Goal: Check status: Check status

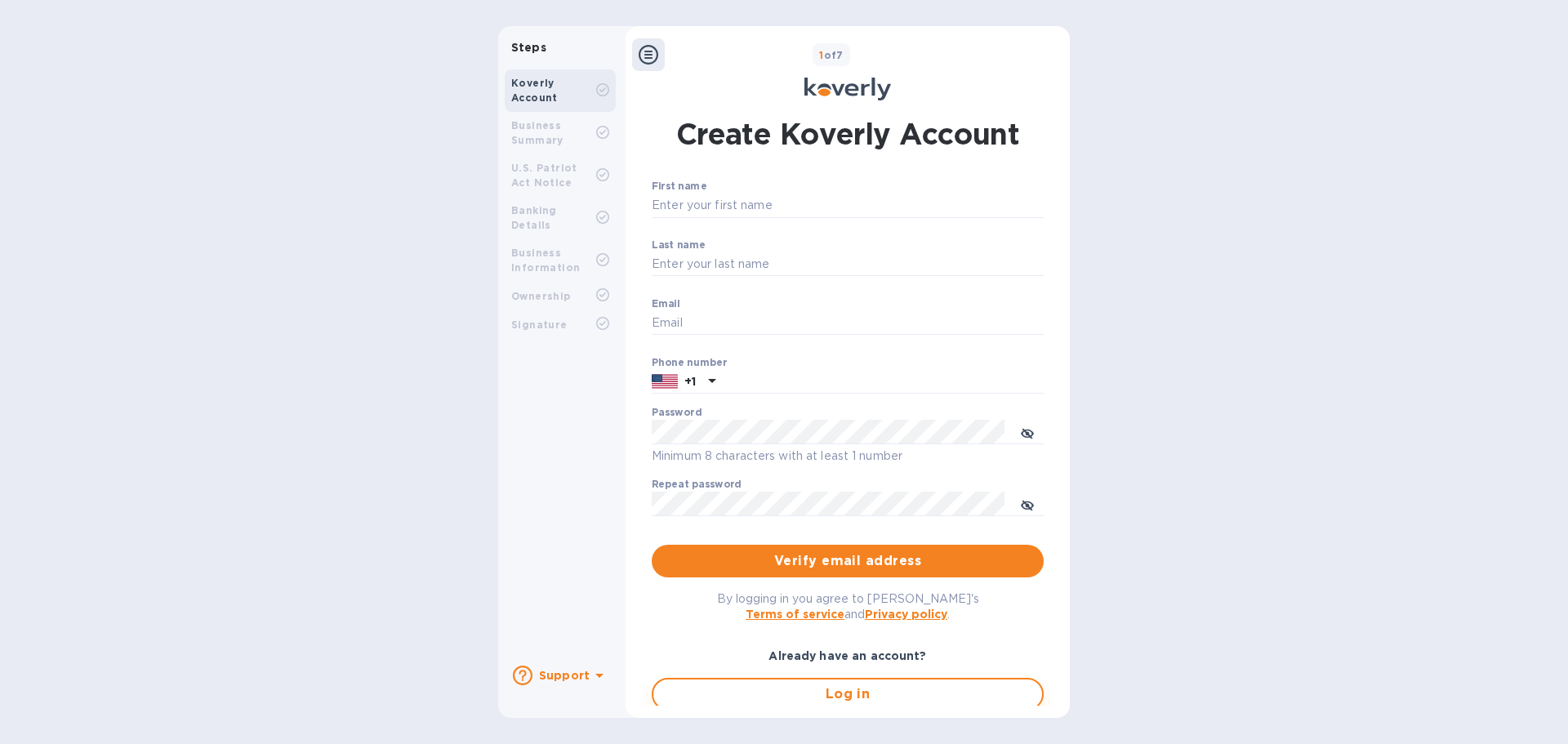
type input "[EMAIL_ADDRESS][DOMAIN_NAME]"
click at [734, 695] on span "Log in" at bounding box center [847, 693] width 363 height 19
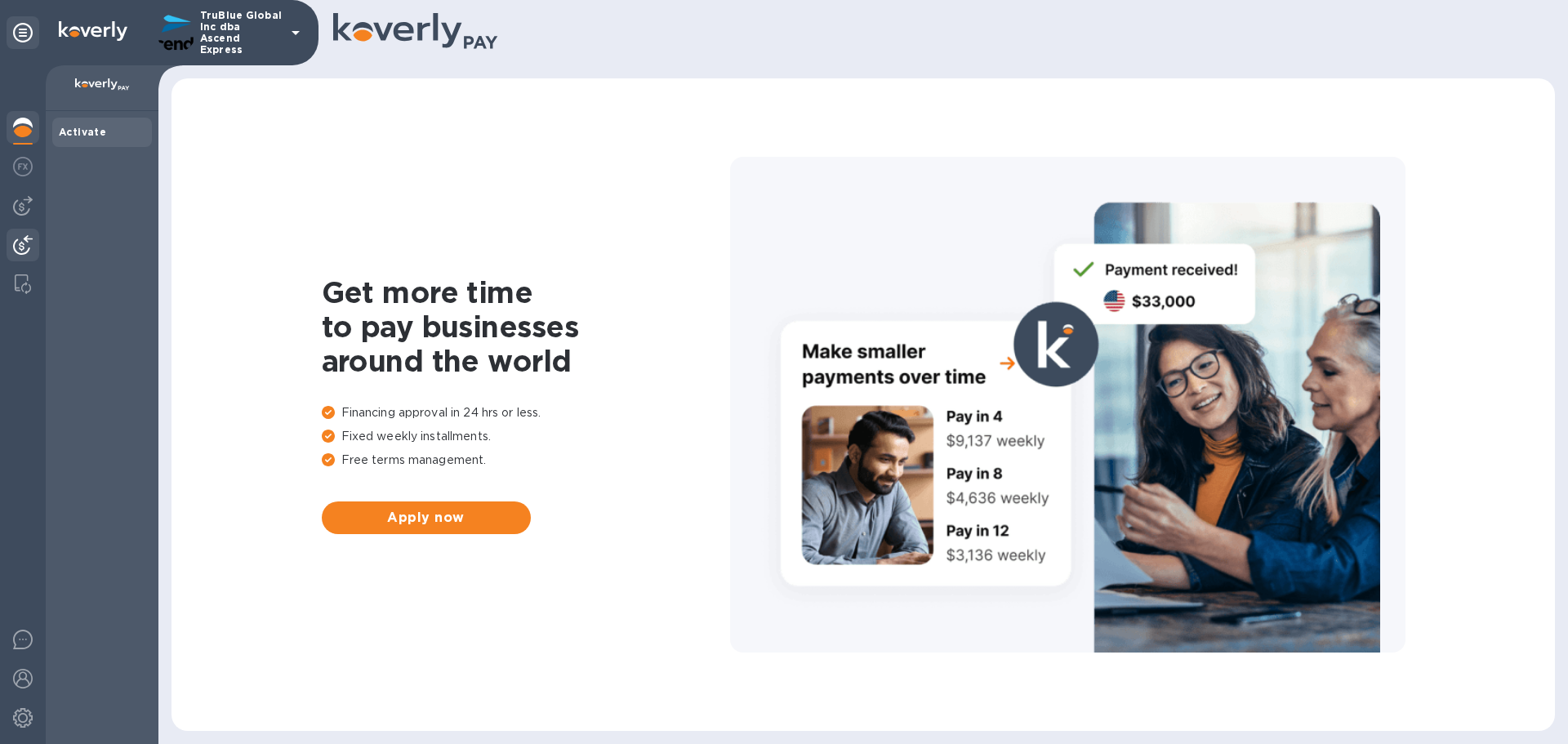
click at [20, 245] on img at bounding box center [23, 245] width 19 height 19
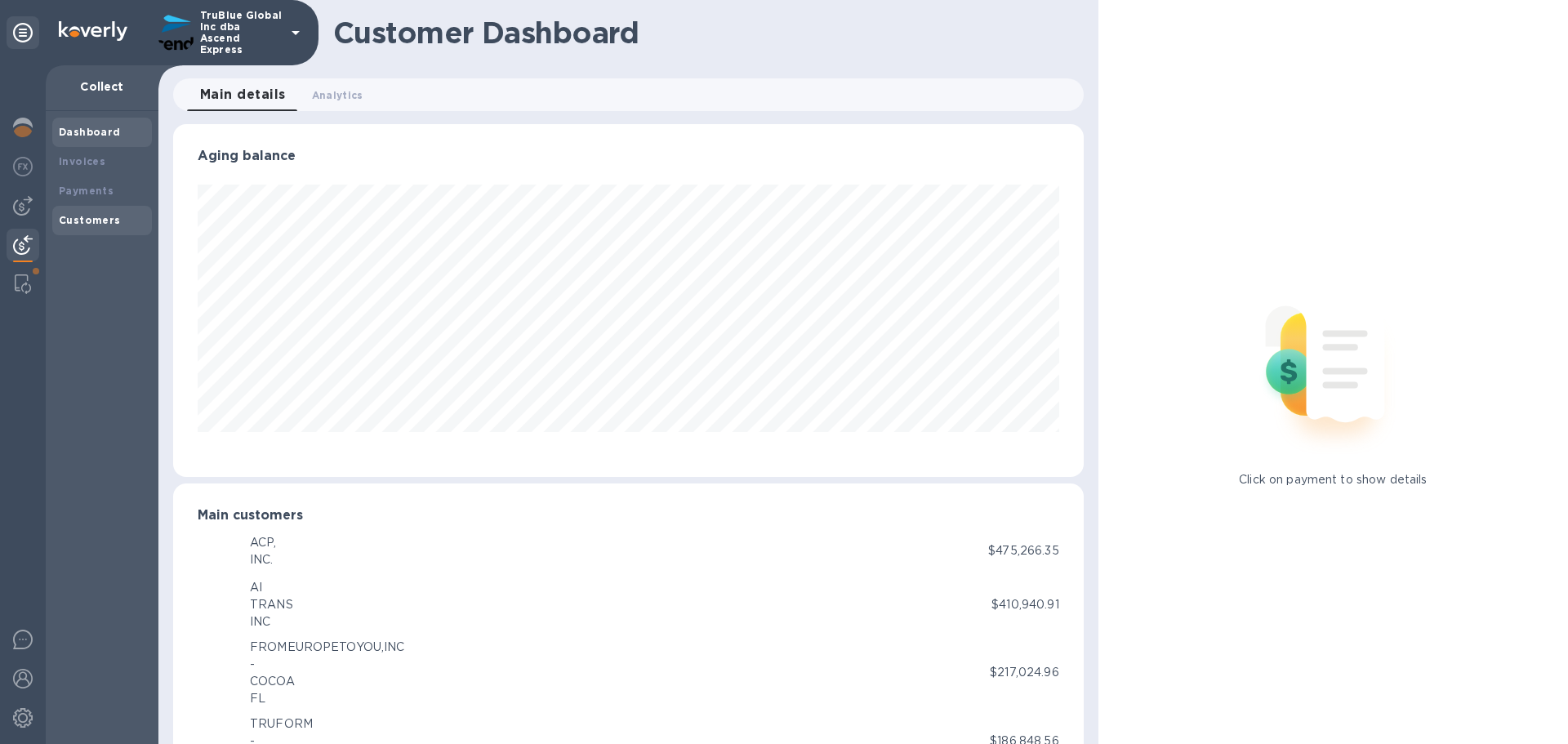
scroll to position [815934, 815594]
click at [80, 190] on b "Payments" at bounding box center [85, 190] width 54 height 13
